Goal: Information Seeking & Learning: Learn about a topic

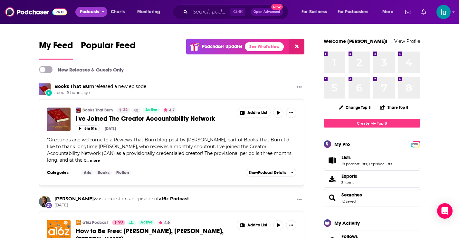
click at [88, 11] on span "Podcasts" at bounding box center [89, 11] width 19 height 9
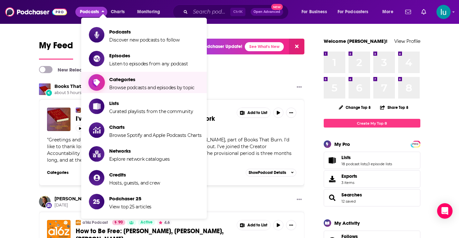
click at [116, 79] on span "Categories" at bounding box center [151, 79] width 85 height 6
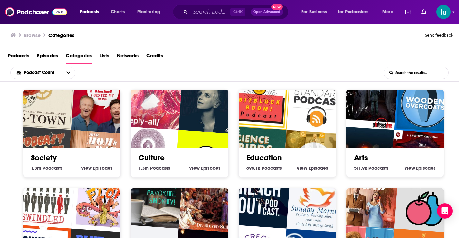
scroll to position [1, 0]
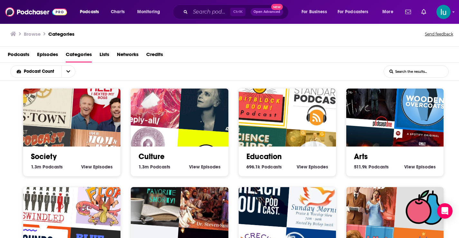
click at [29, 172] on div "Society 1.3m Society Podcasts View Society Episodes" at bounding box center [72, 132] width 98 height 88
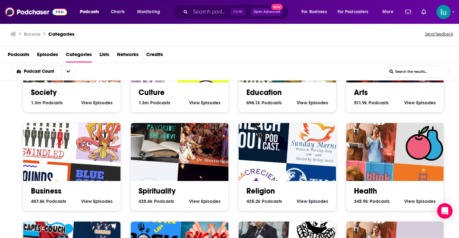
scroll to position [64, 0]
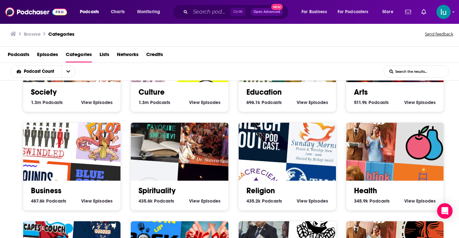
click at [389, 148] on img "Your Mom & Dad" at bounding box center [367, 132] width 63 height 63
